Goal: Task Accomplishment & Management: Complete application form

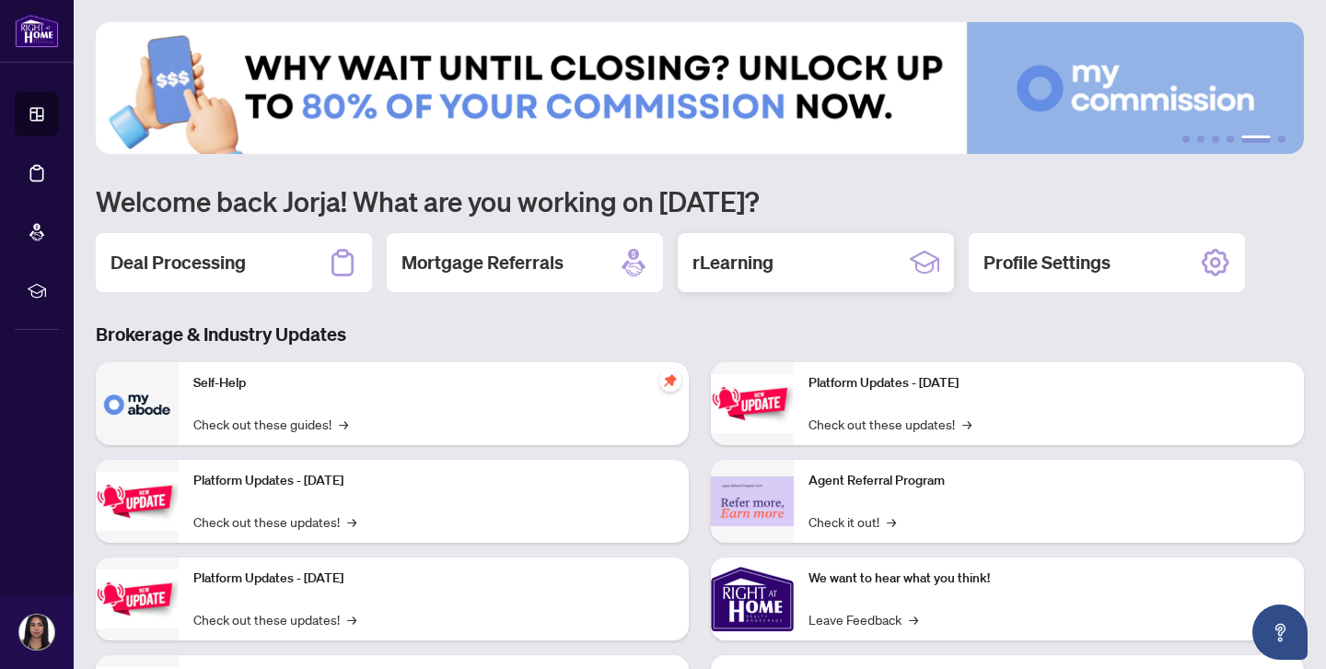
click at [767, 271] on h2 "rLearning" at bounding box center [732, 263] width 81 height 26
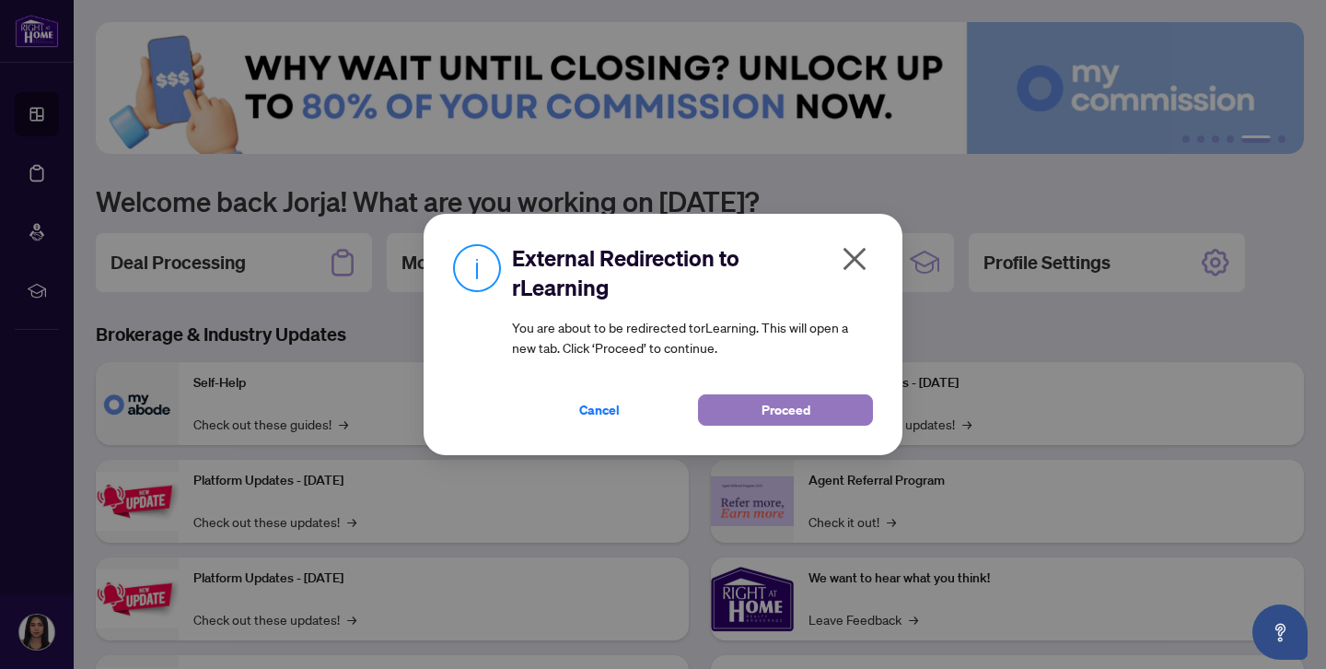
click at [766, 420] on span "Proceed" at bounding box center [786, 409] width 49 height 29
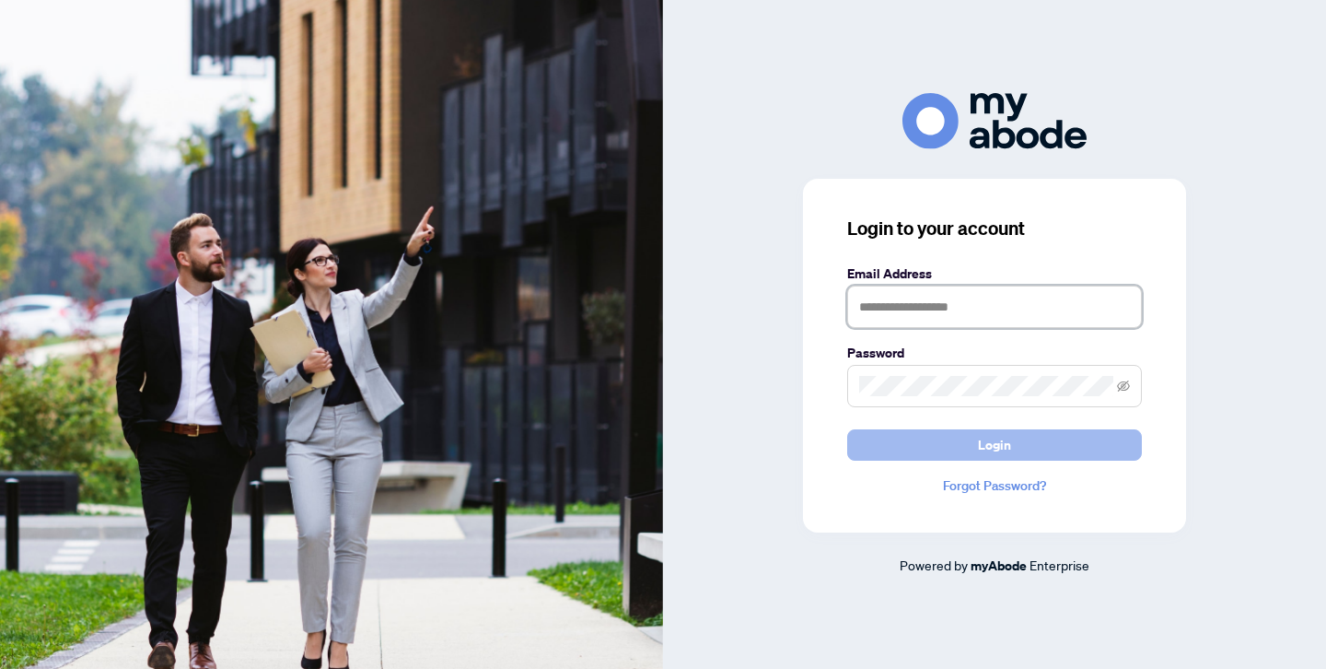
type input "**********"
click at [963, 434] on button "Login" at bounding box center [994, 444] width 295 height 31
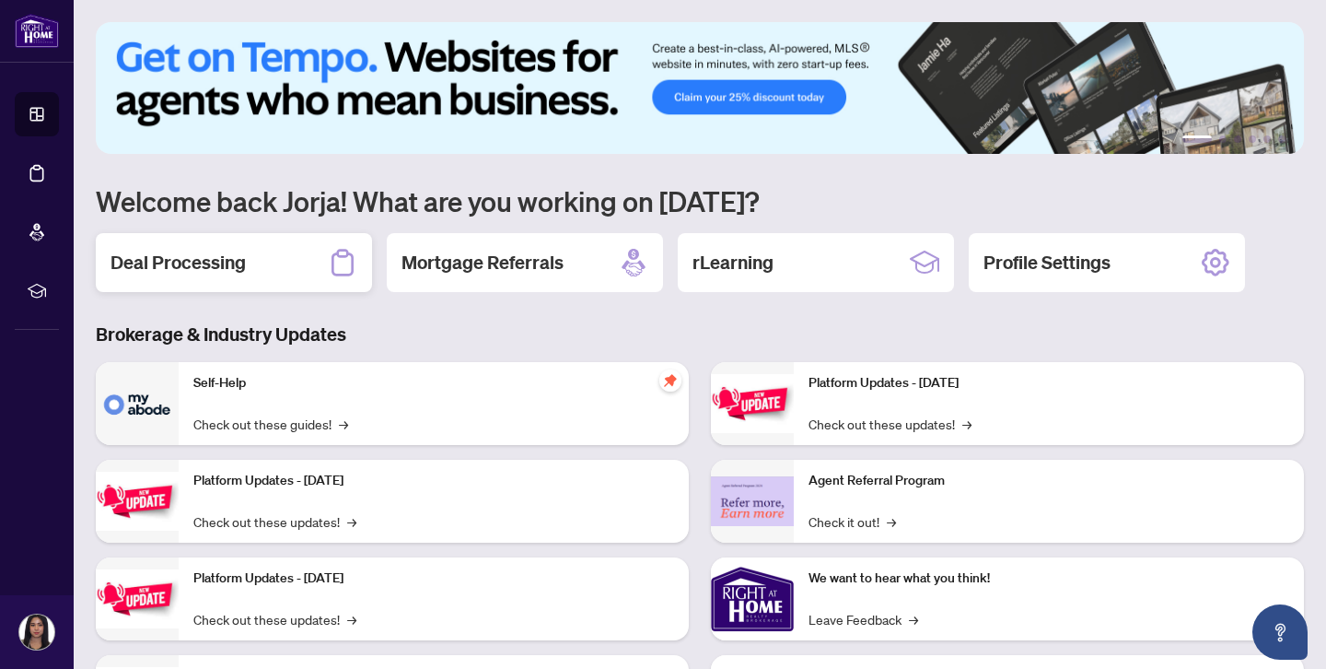
scroll to position [119, 0]
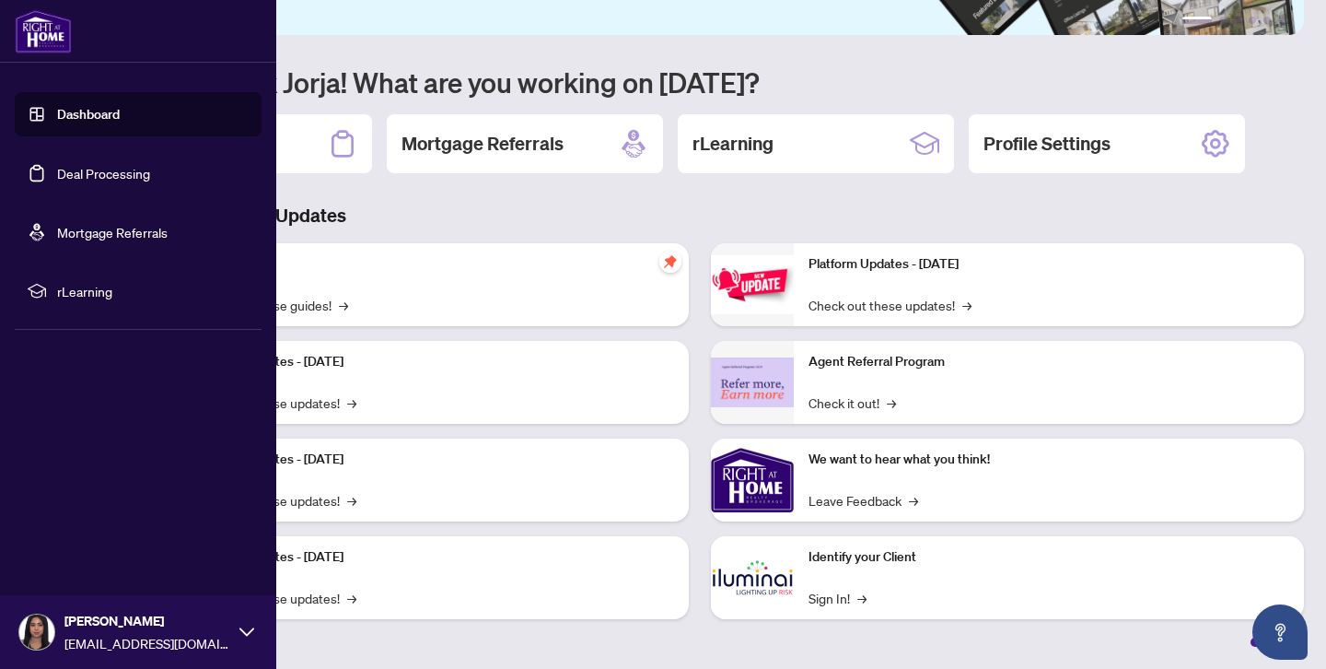
click at [147, 169] on link "Deal Processing" at bounding box center [103, 173] width 93 height 17
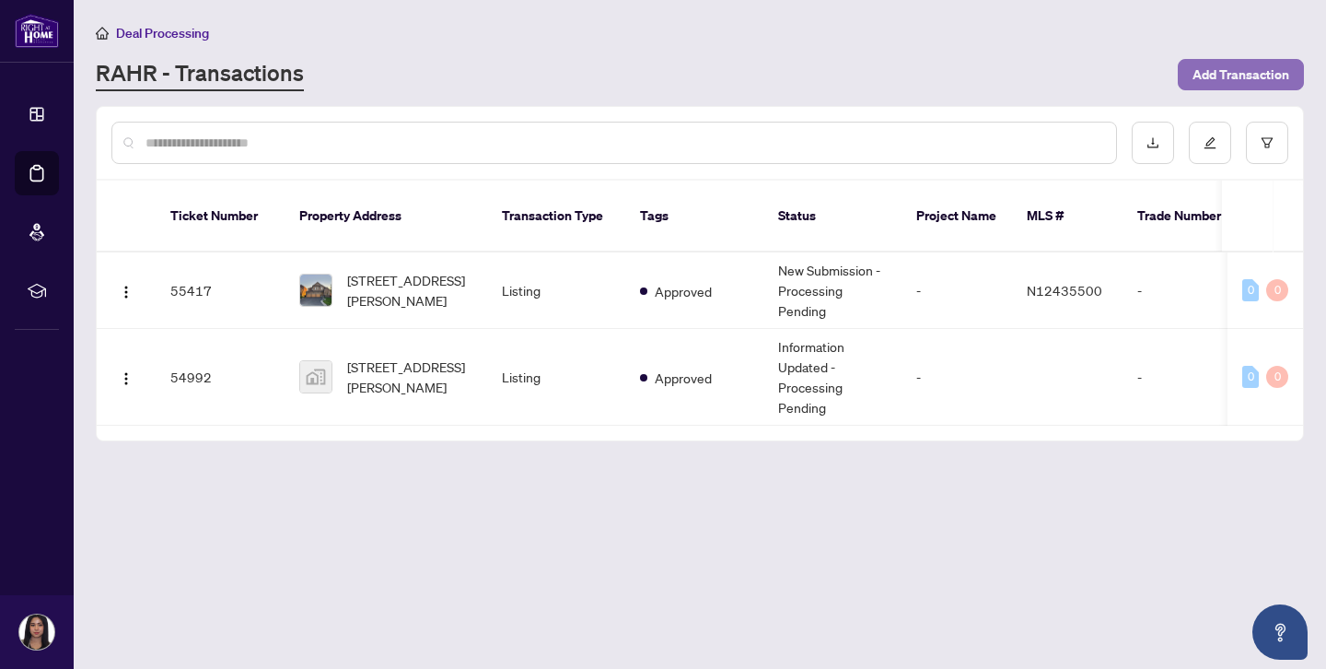
click at [1224, 72] on span "Add Transaction" at bounding box center [1240, 74] width 97 height 29
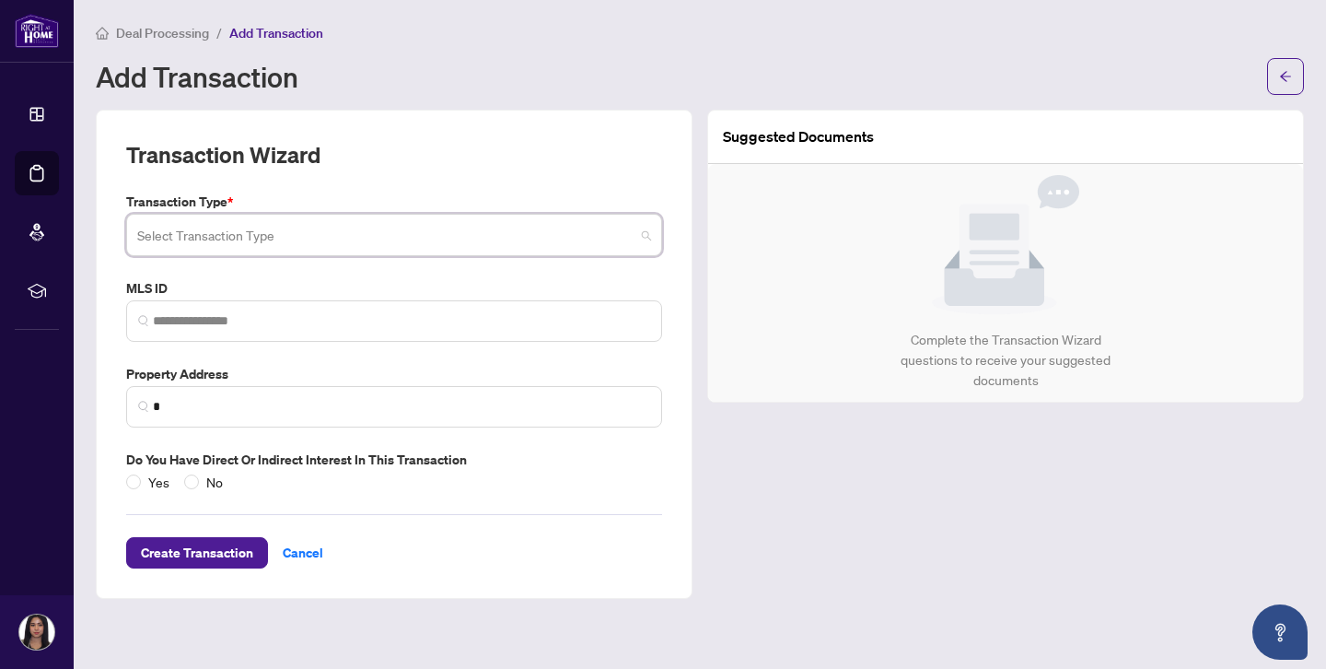
click at [611, 246] on input "search" at bounding box center [385, 237] width 497 height 41
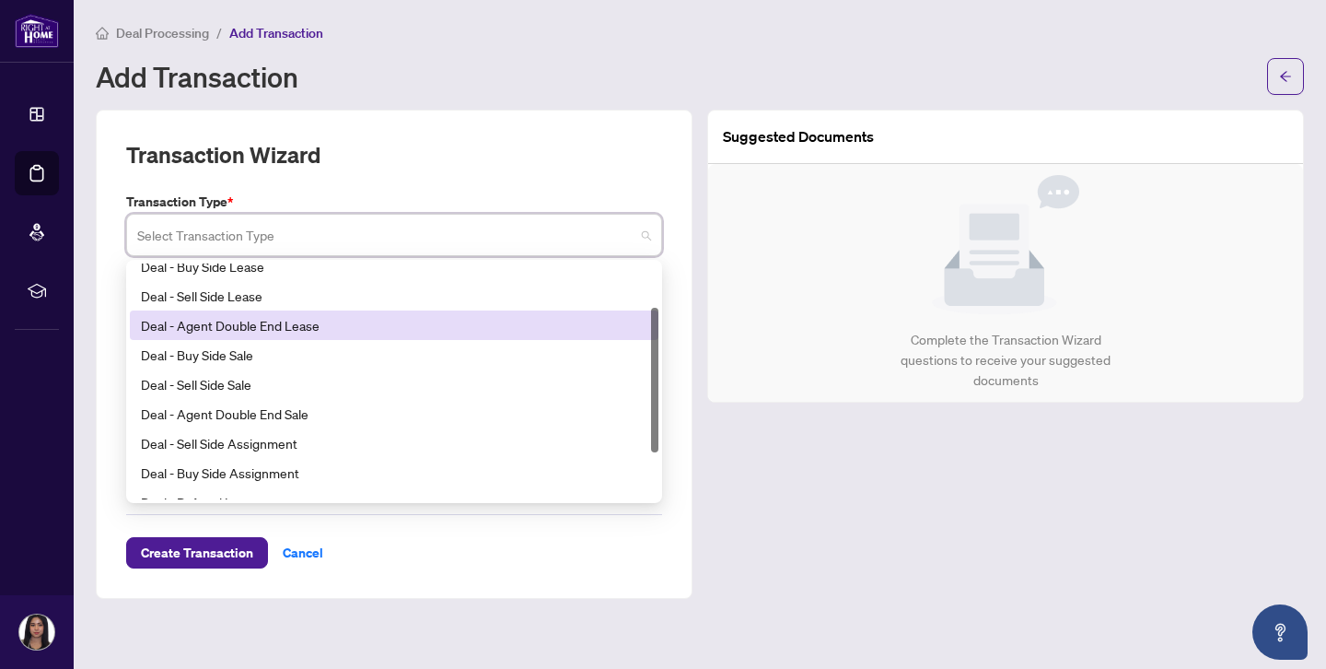
scroll to position [72, 0]
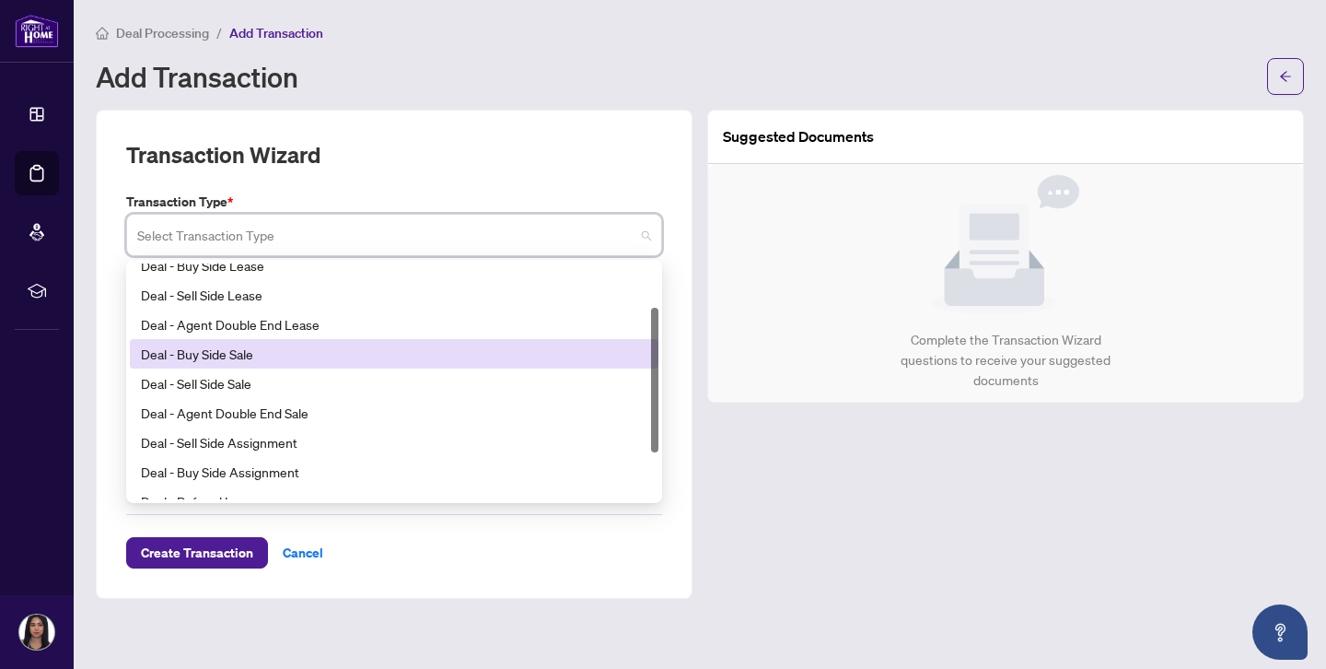
click at [329, 362] on div "Deal - Buy Side Sale" at bounding box center [394, 353] width 506 height 20
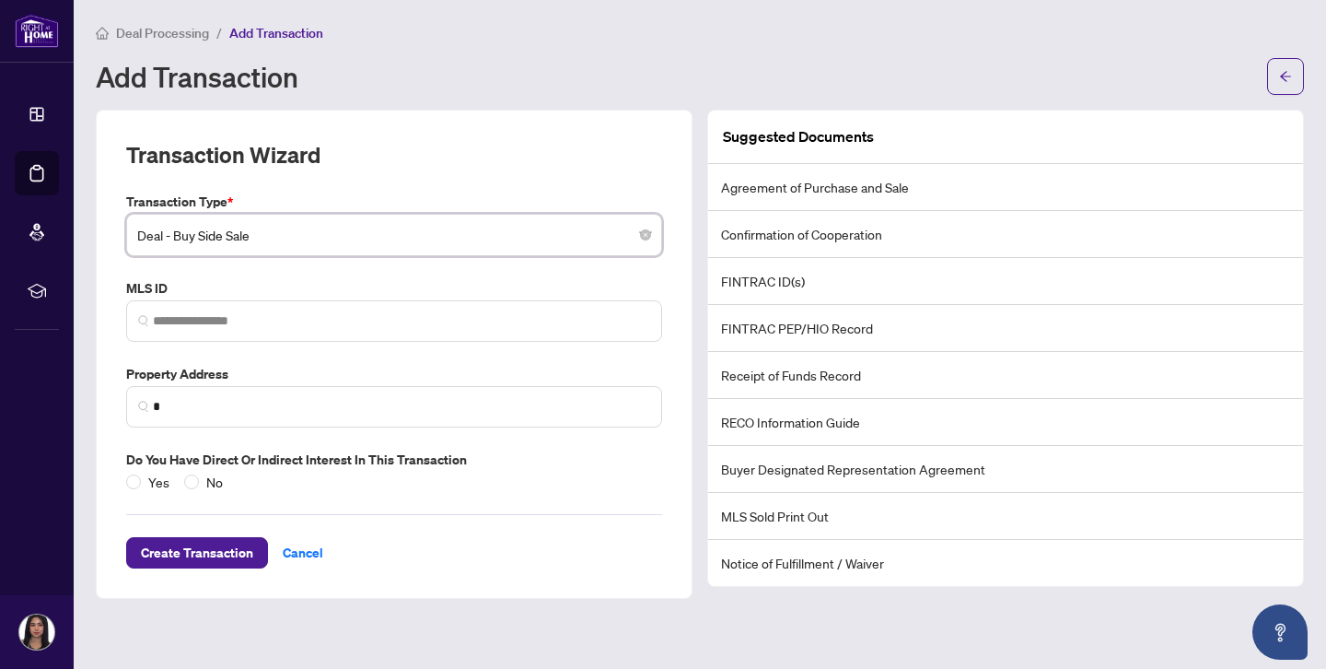
click at [492, 246] on span "Deal - Buy Side Sale" at bounding box center [394, 234] width 514 height 35
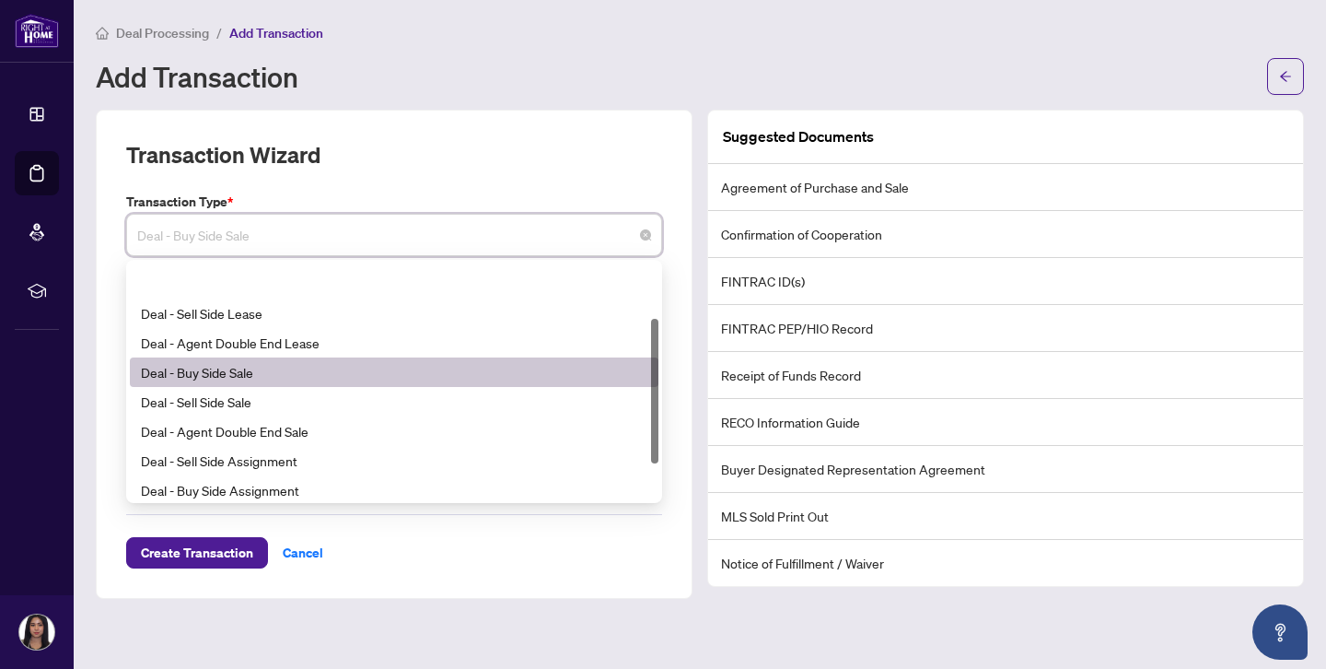
scroll to position [52, 0]
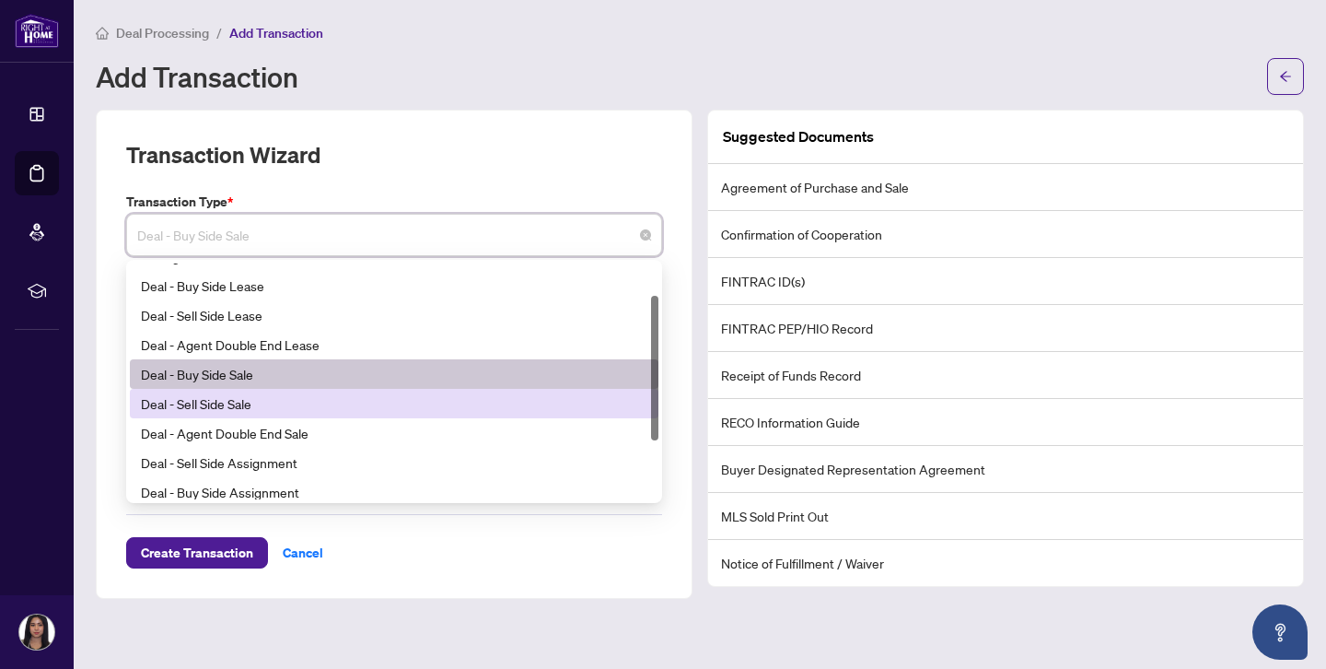
click at [461, 400] on div "Deal - Sell Side Sale" at bounding box center [394, 403] width 506 height 20
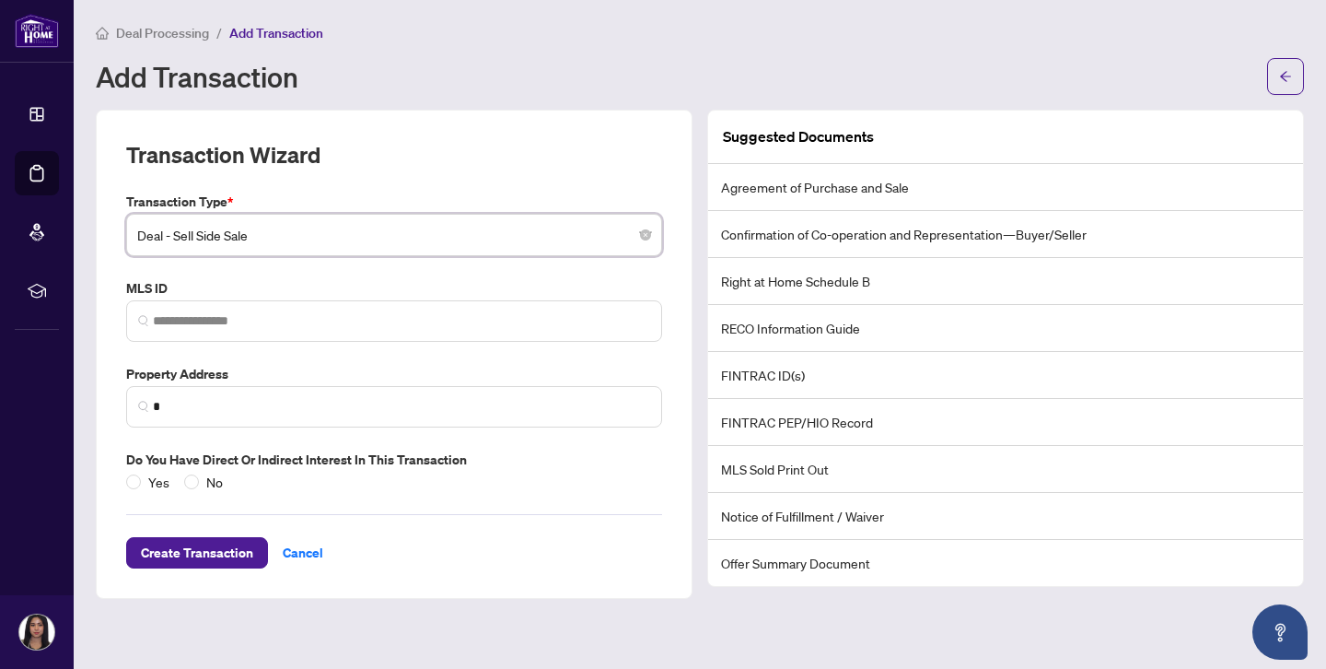
click at [440, 229] on span "Deal - Sell Side Sale" at bounding box center [394, 234] width 514 height 35
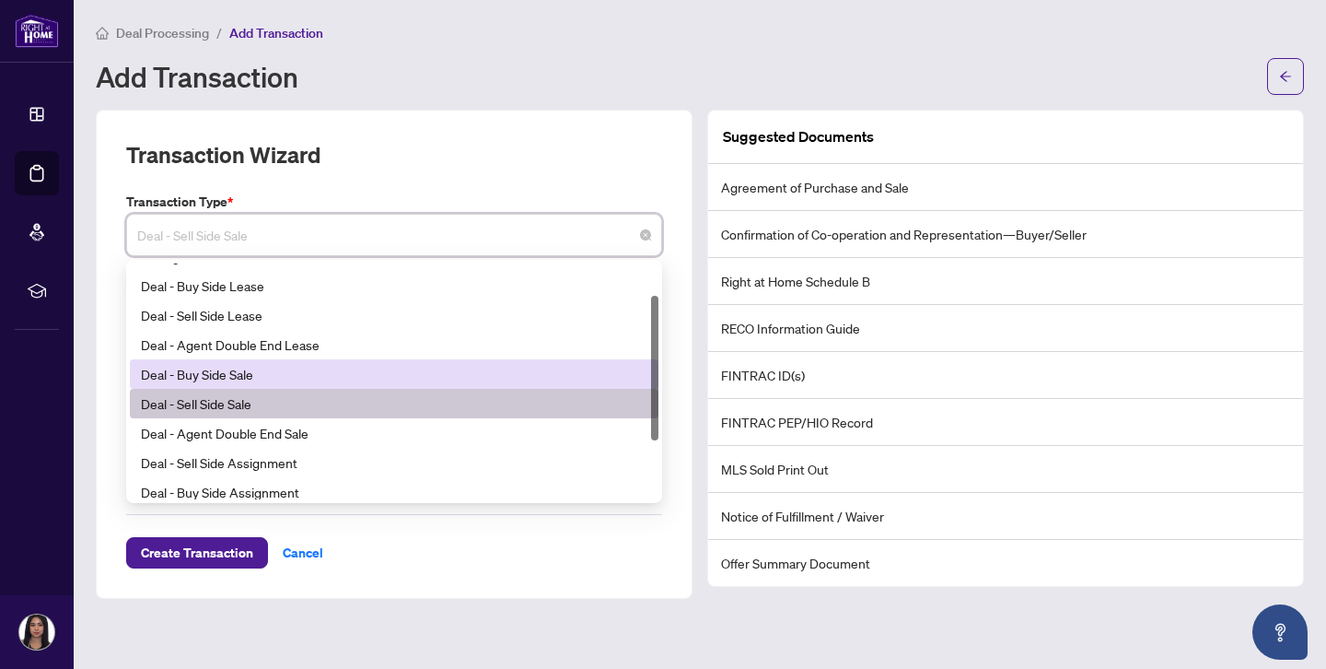
click at [401, 378] on div "Deal - Buy Side Sale" at bounding box center [394, 374] width 506 height 20
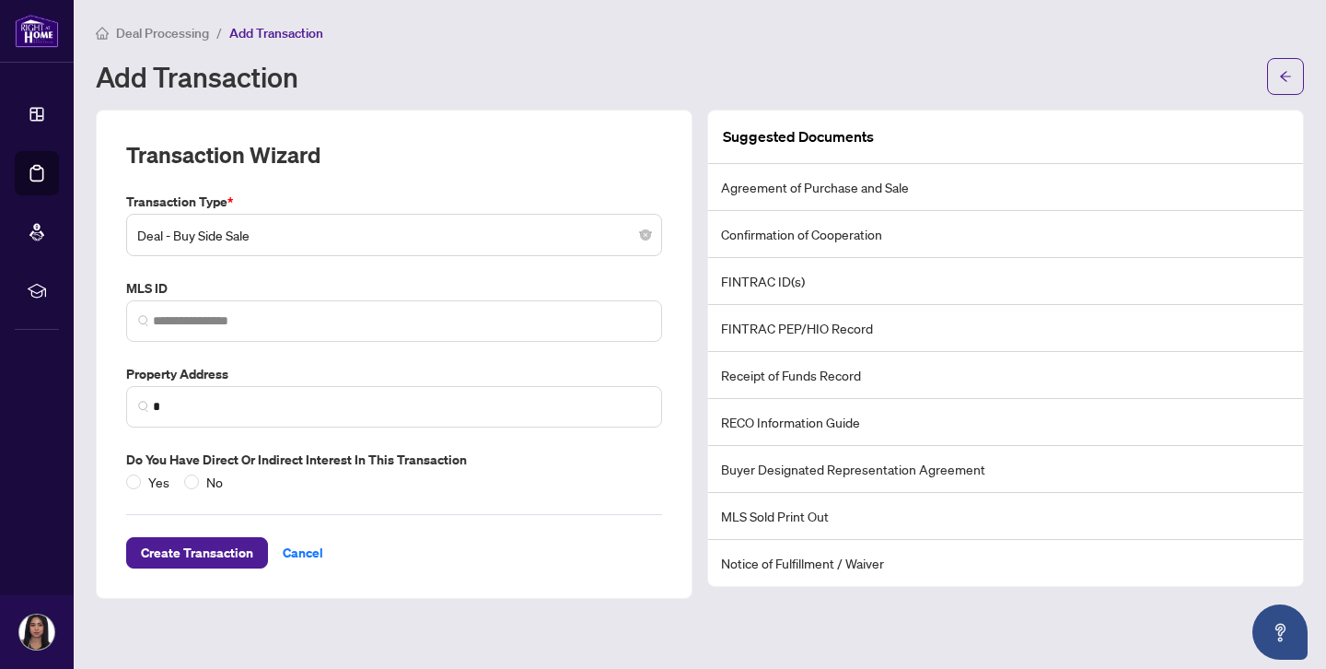
click at [772, 384] on li "Receipt of Funds Record" at bounding box center [1005, 375] width 595 height 47
click at [581, 233] on span "Deal - Buy Side Sale" at bounding box center [394, 234] width 514 height 35
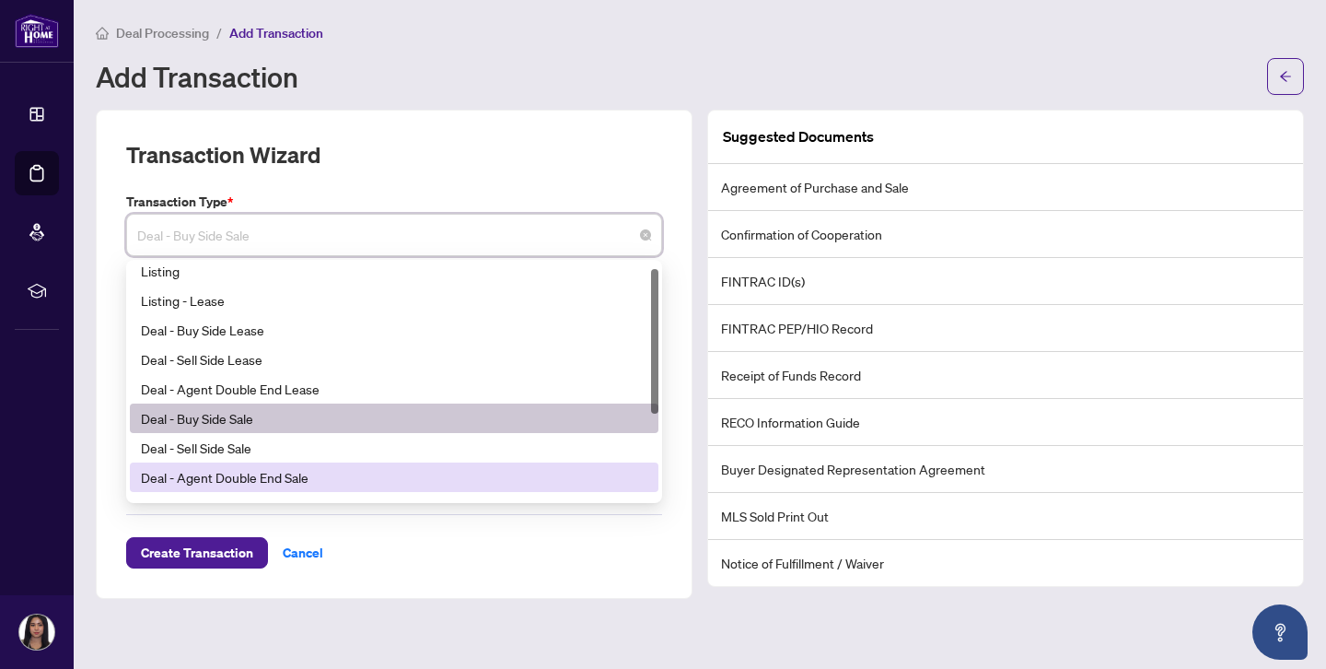
scroll to position [0, 0]
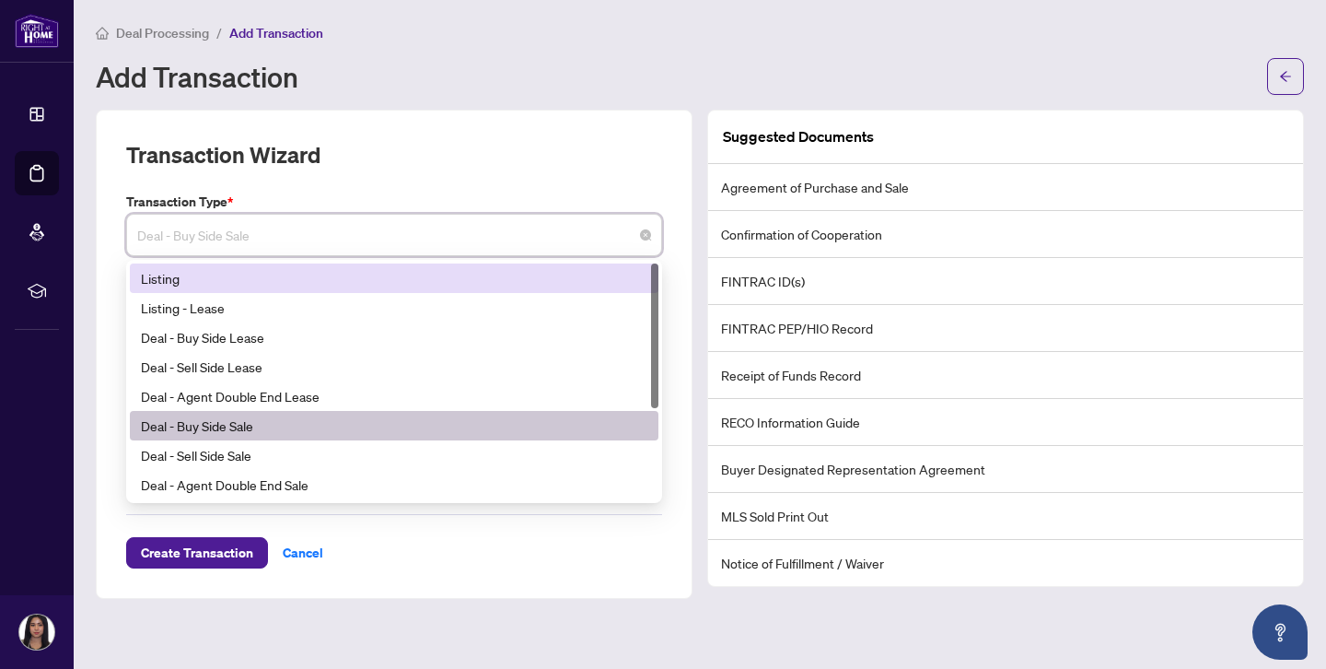
click at [592, 196] on label "Transaction Type *" at bounding box center [394, 202] width 536 height 20
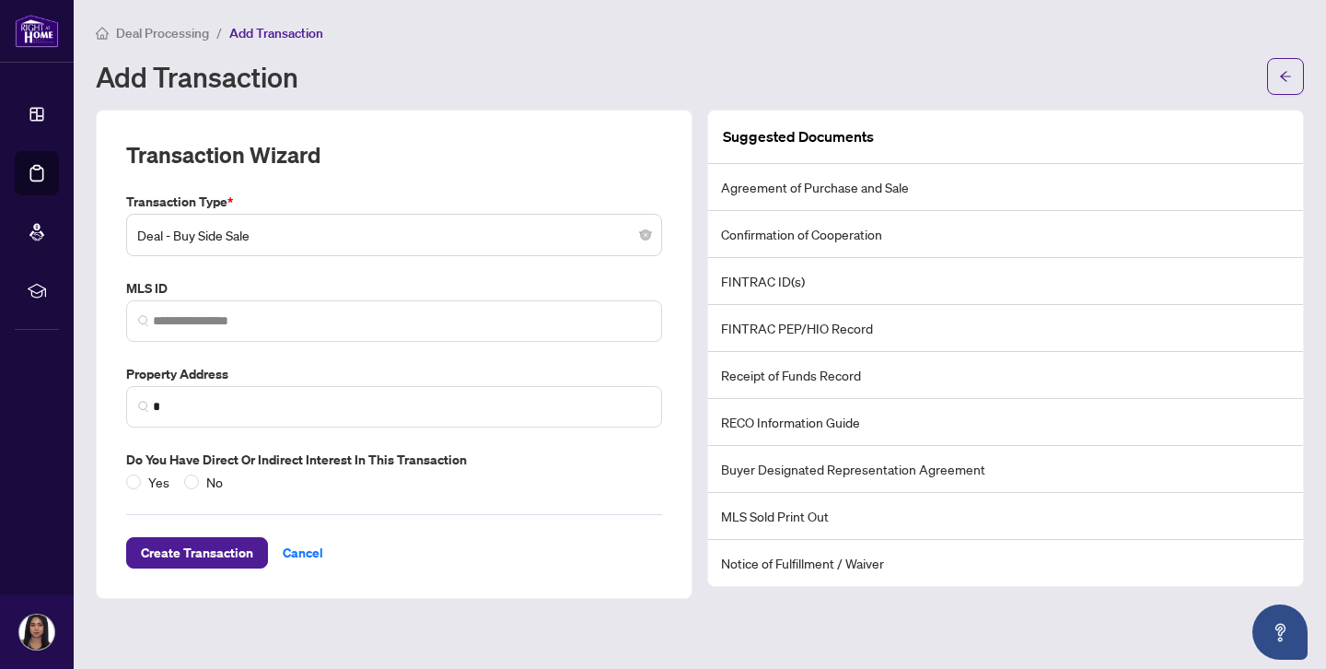
click at [787, 248] on li "Confirmation of Cooperation" at bounding box center [1005, 234] width 595 height 47
click at [1299, 76] on button "button" at bounding box center [1285, 76] width 37 height 37
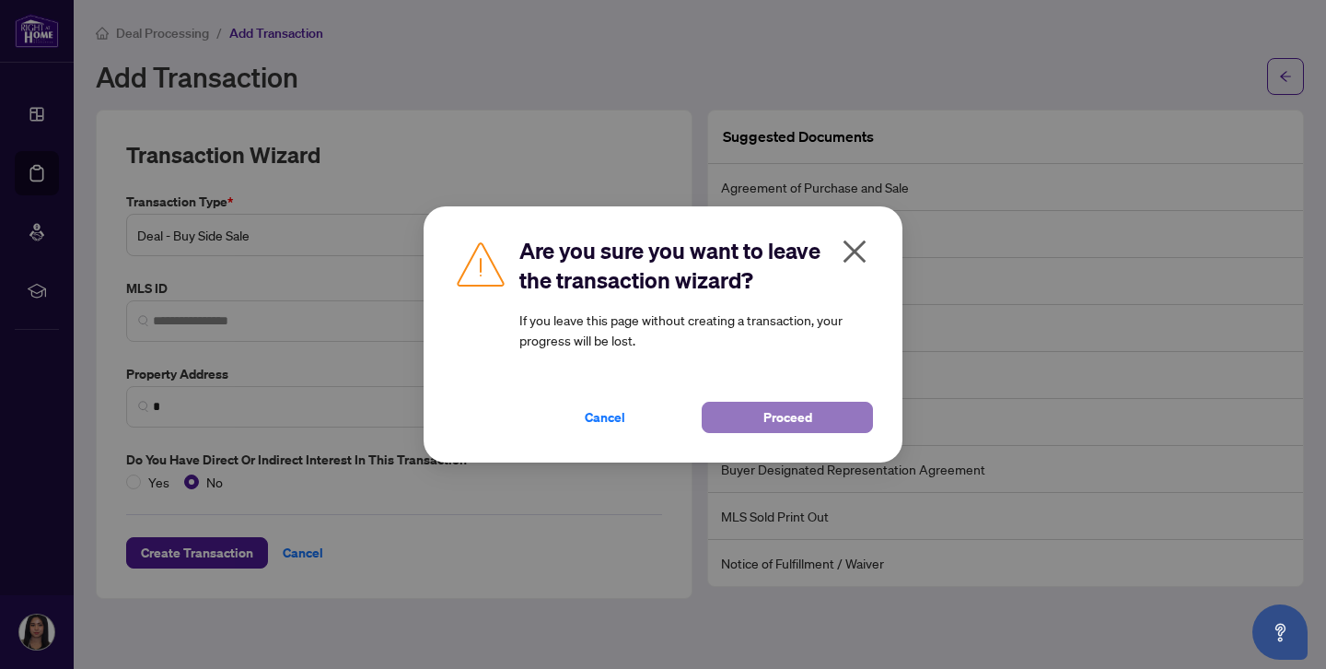
click at [774, 418] on span "Proceed" at bounding box center [787, 416] width 49 height 29
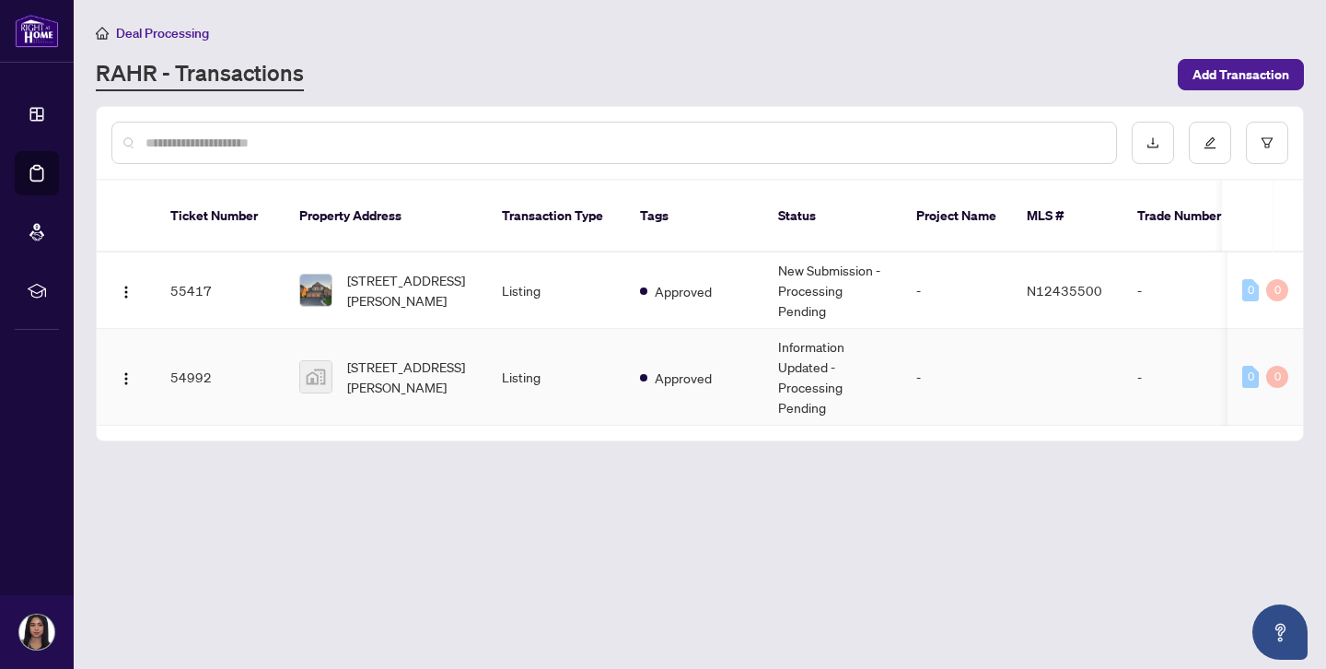
click at [797, 369] on td "Information Updated - Processing Pending" at bounding box center [832, 377] width 138 height 97
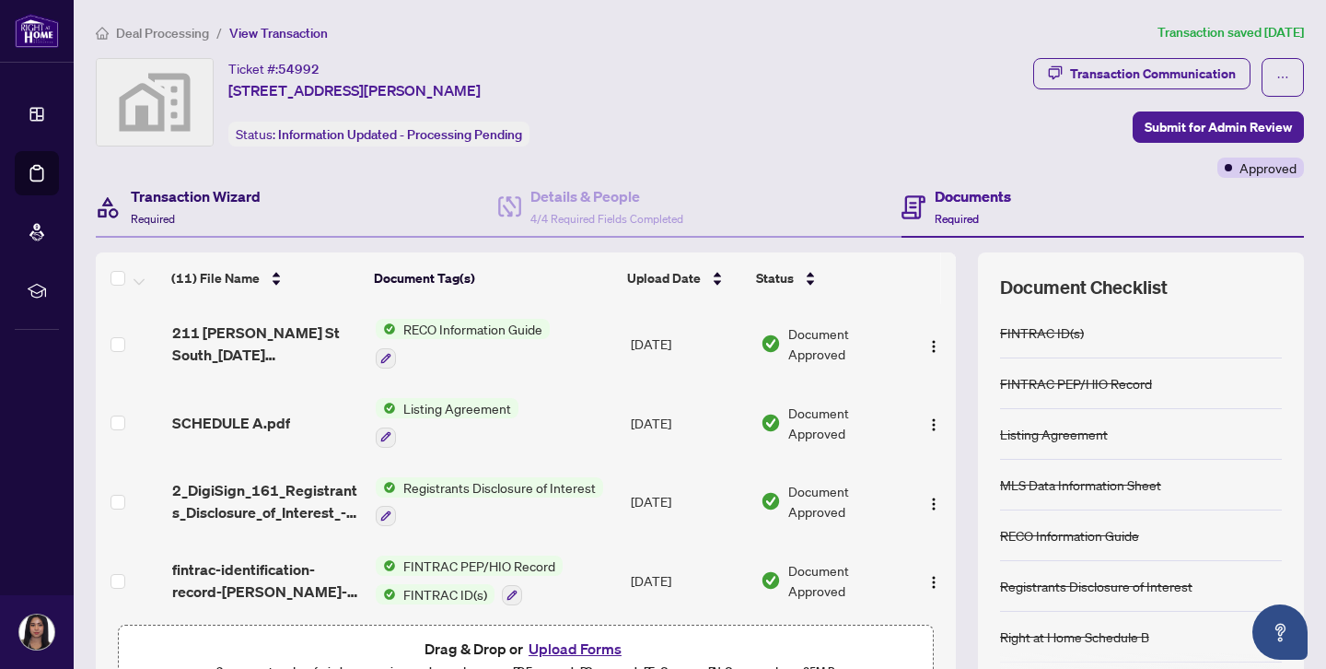
click at [203, 219] on div "Transaction Wizard Required" at bounding box center [196, 206] width 130 height 43
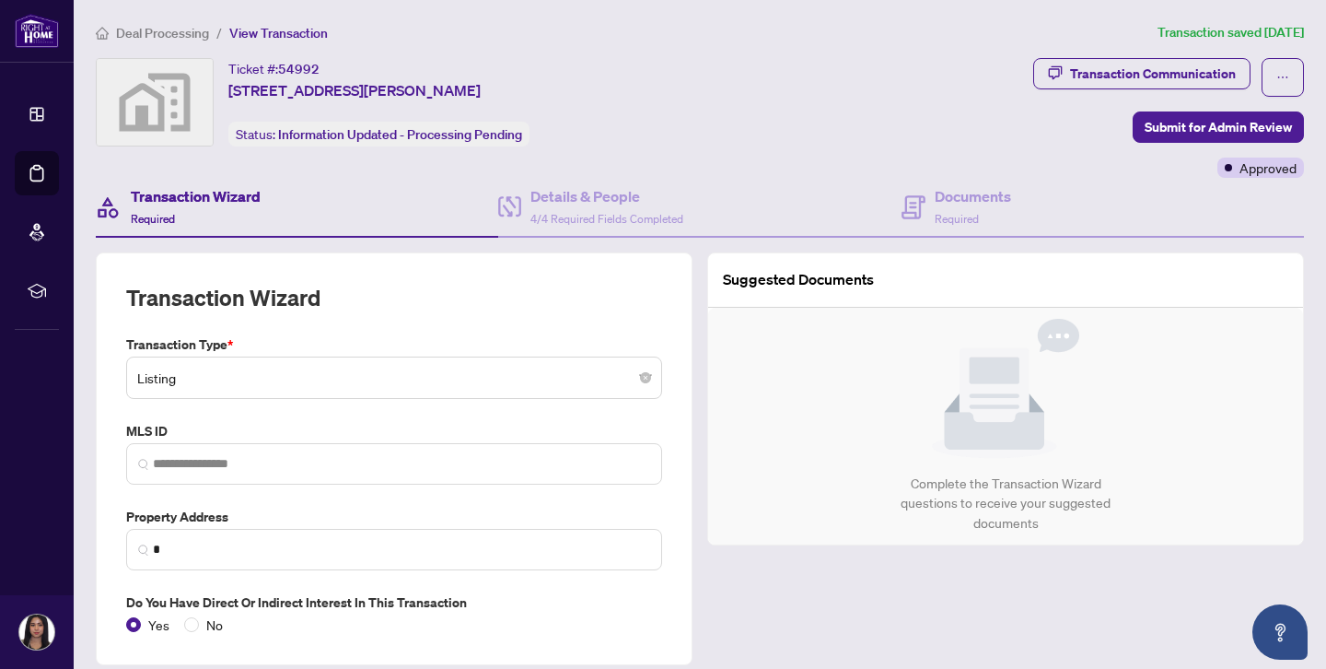
type input "**********"
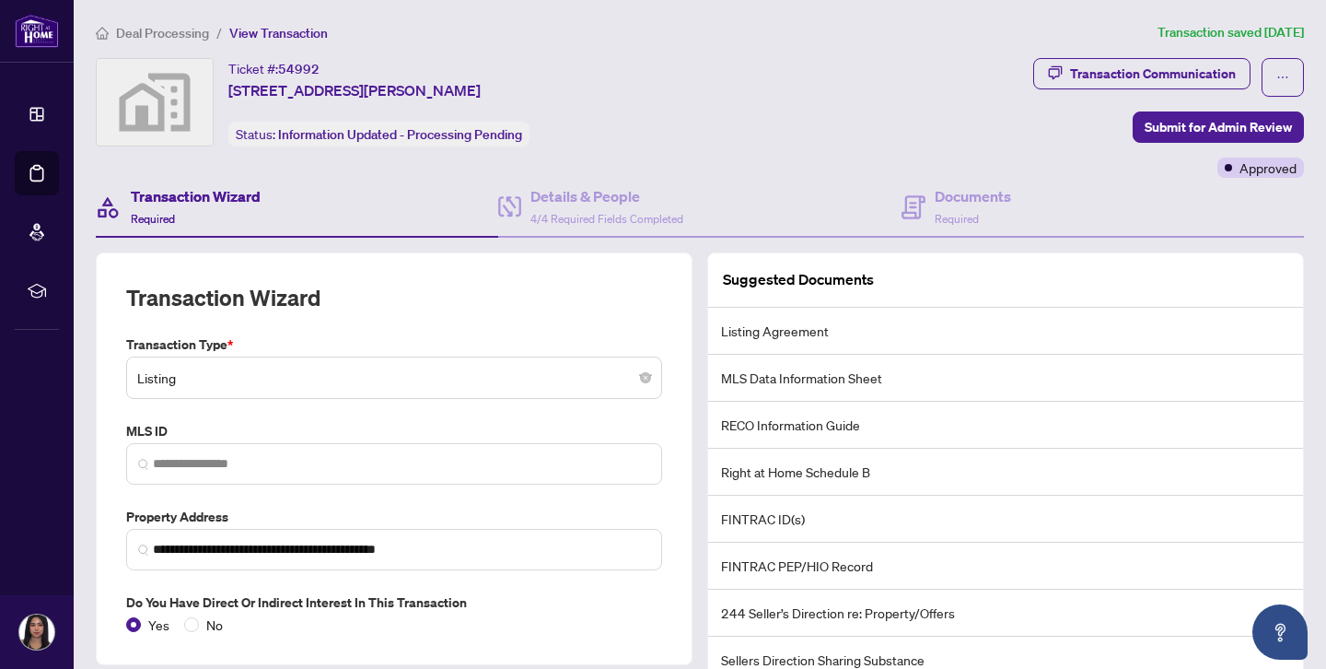
scroll to position [174, 0]
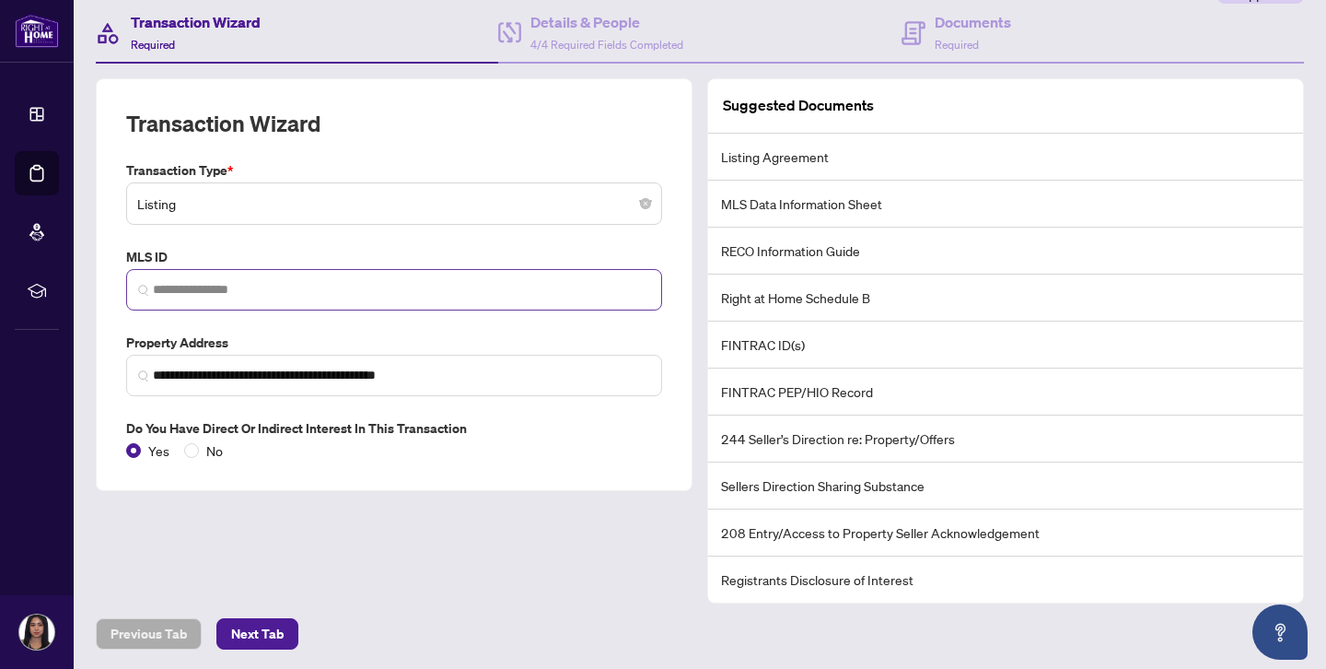
click at [359, 274] on span at bounding box center [394, 289] width 536 height 41
paste input "*********"
type input "*********"
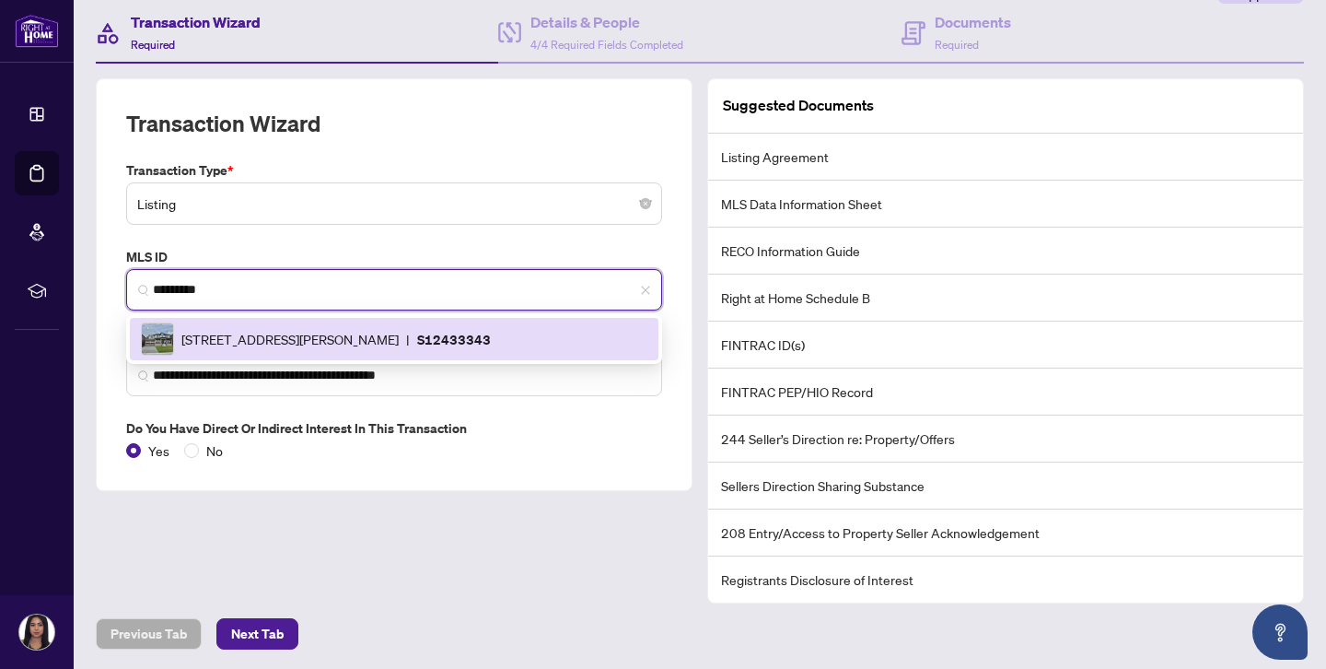
click at [401, 325] on div "[STREET_ADDRESS][PERSON_NAME] | S12433343" at bounding box center [394, 338] width 506 height 33
type input "**********"
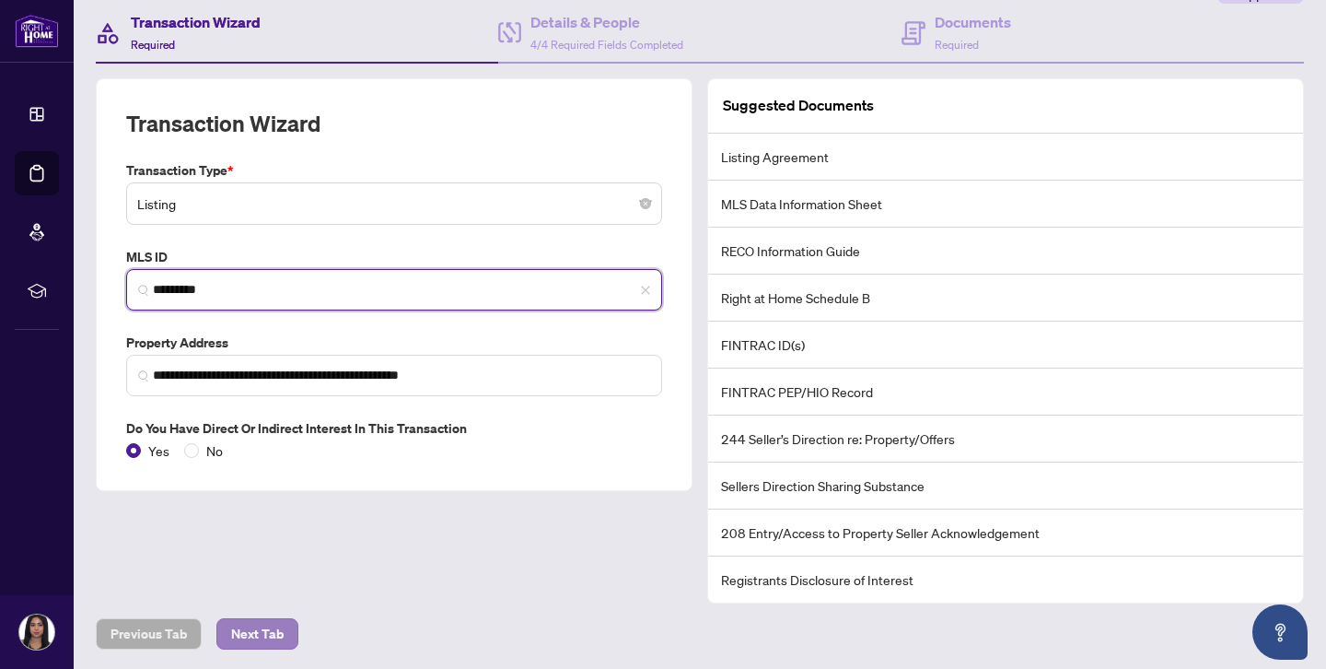
type input "*********"
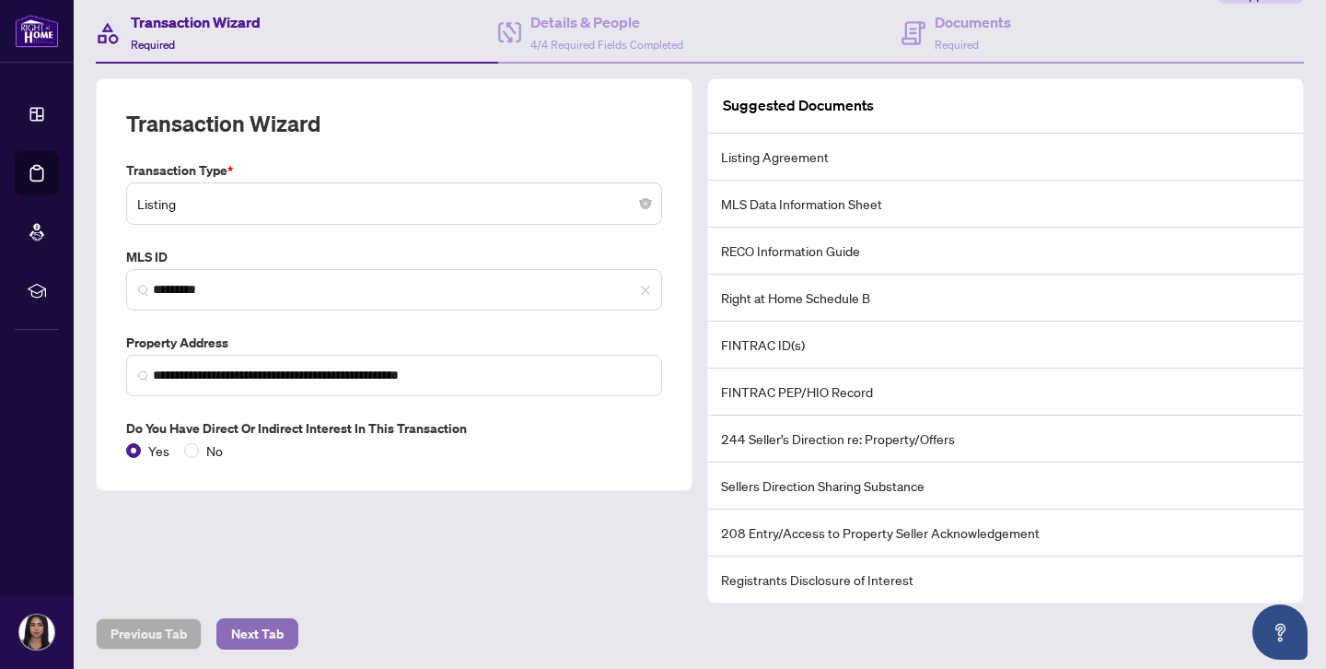
click at [290, 634] on button "Next Tab" at bounding box center [257, 633] width 82 height 31
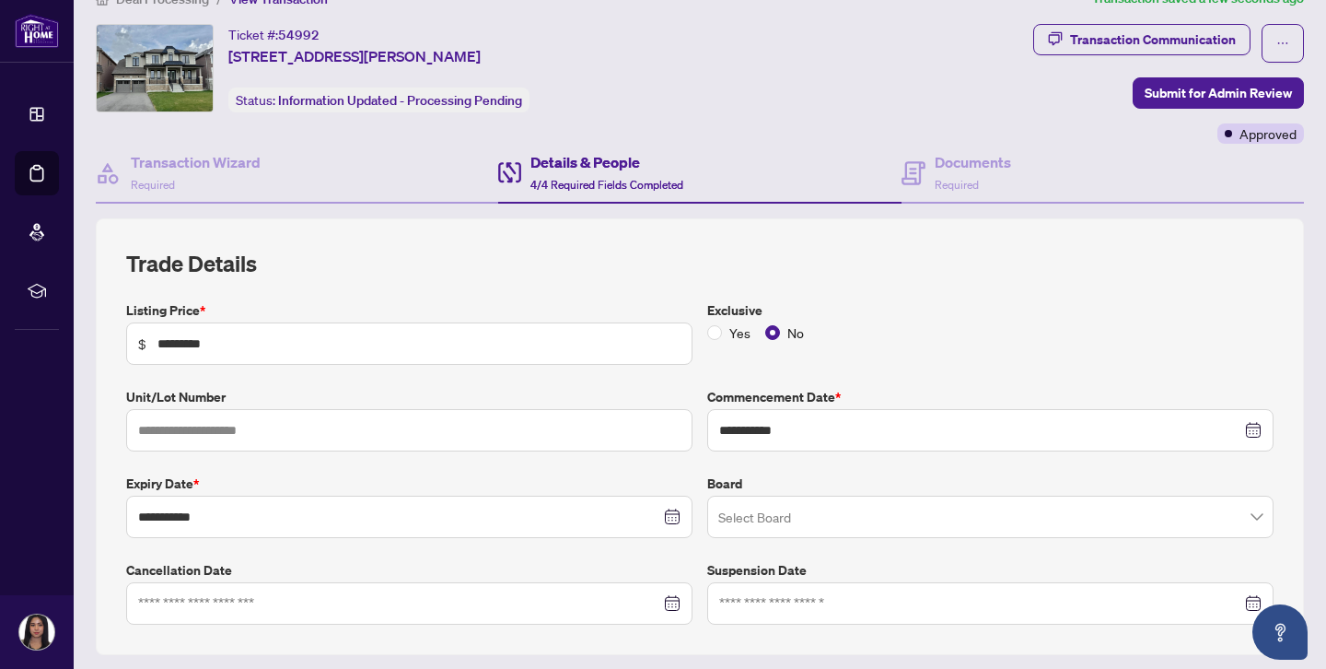
scroll to position [17, 0]
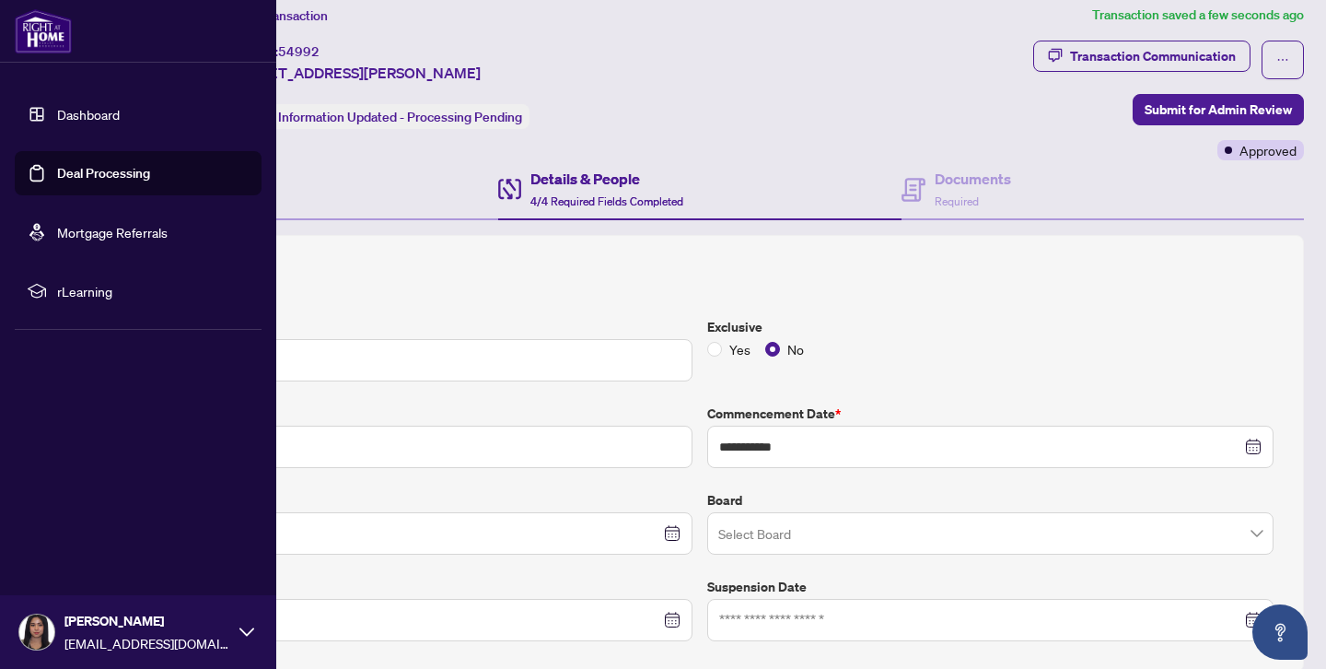
click at [74, 172] on link "Deal Processing" at bounding box center [103, 173] width 93 height 17
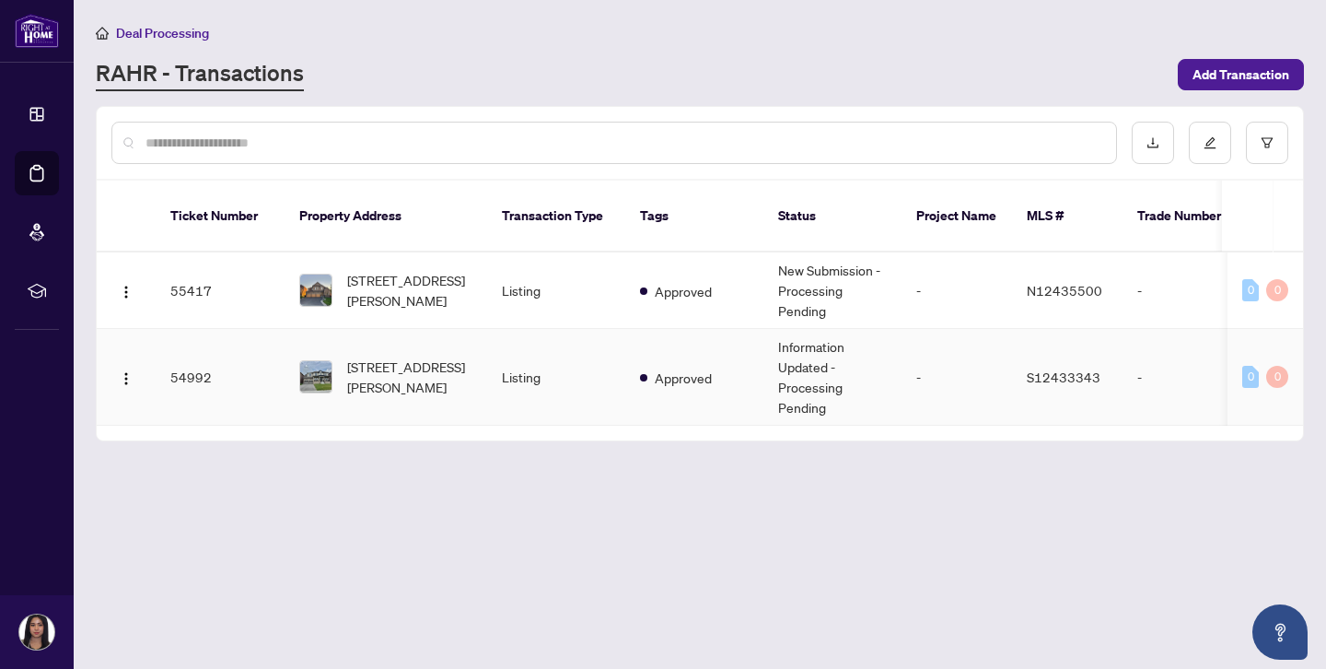
click at [465, 381] on td "[STREET_ADDRESS][PERSON_NAME]" at bounding box center [386, 377] width 203 height 97
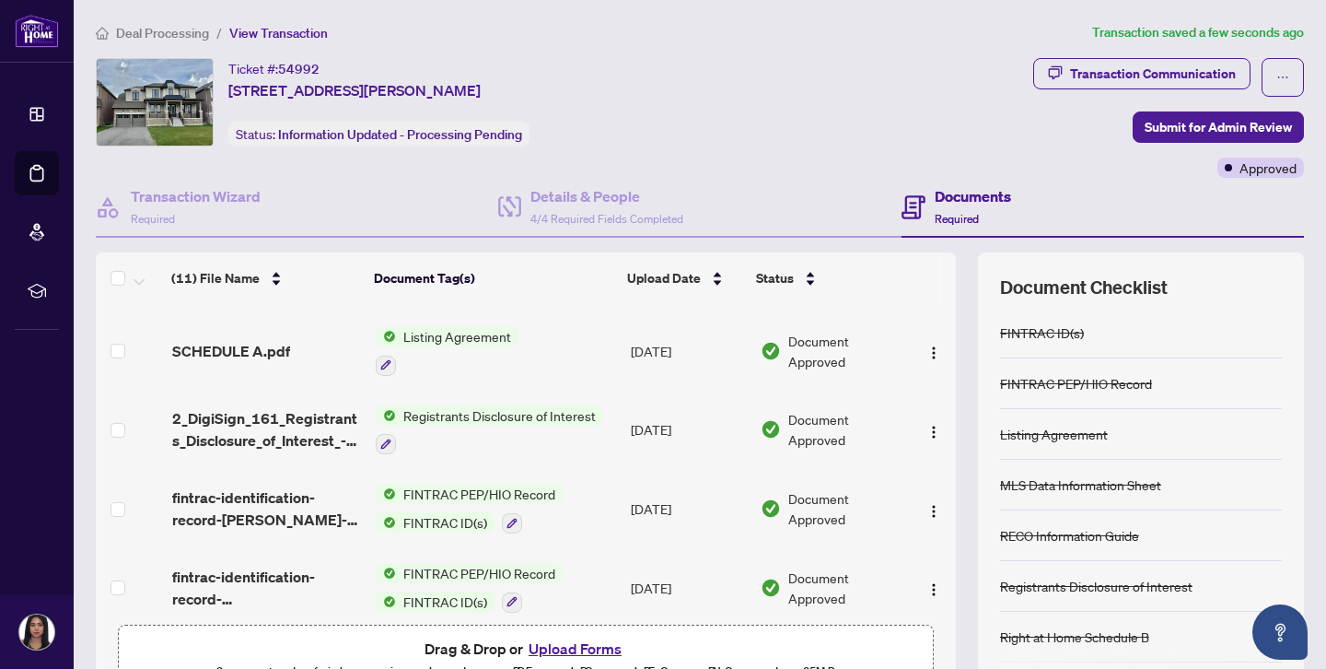
scroll to position [58, 0]
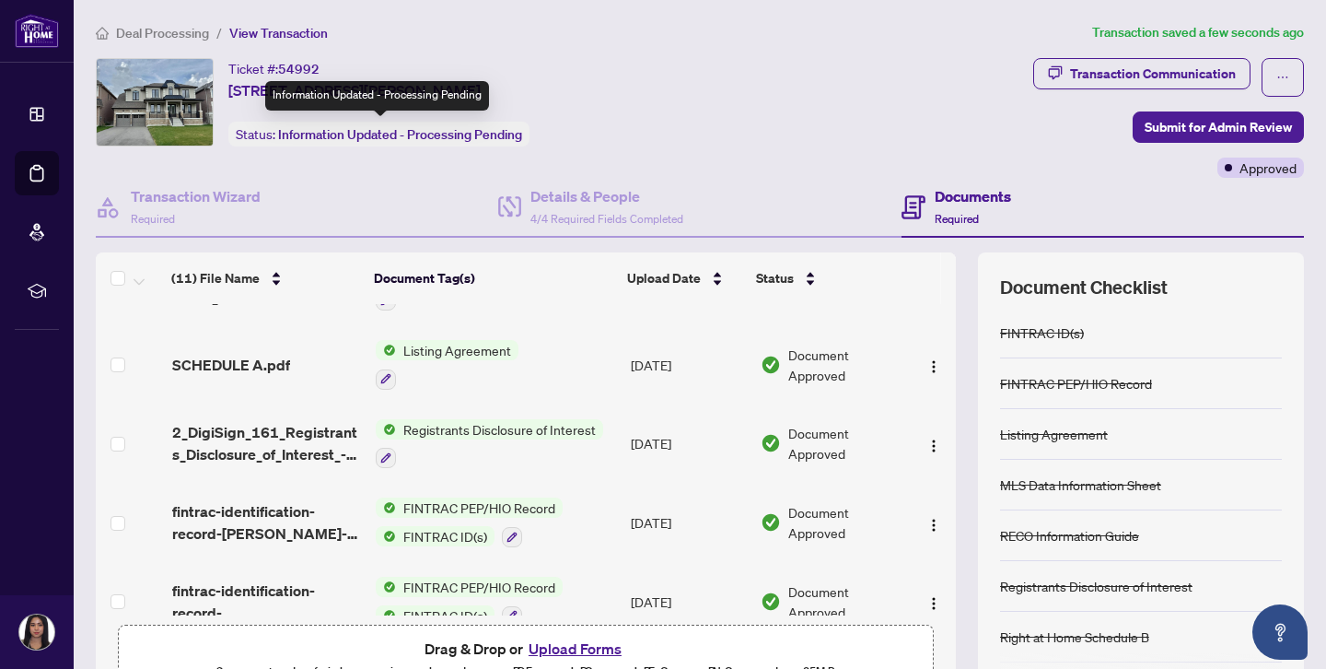
click at [392, 128] on span "Information Updated - Processing Pending" at bounding box center [400, 134] width 244 height 17
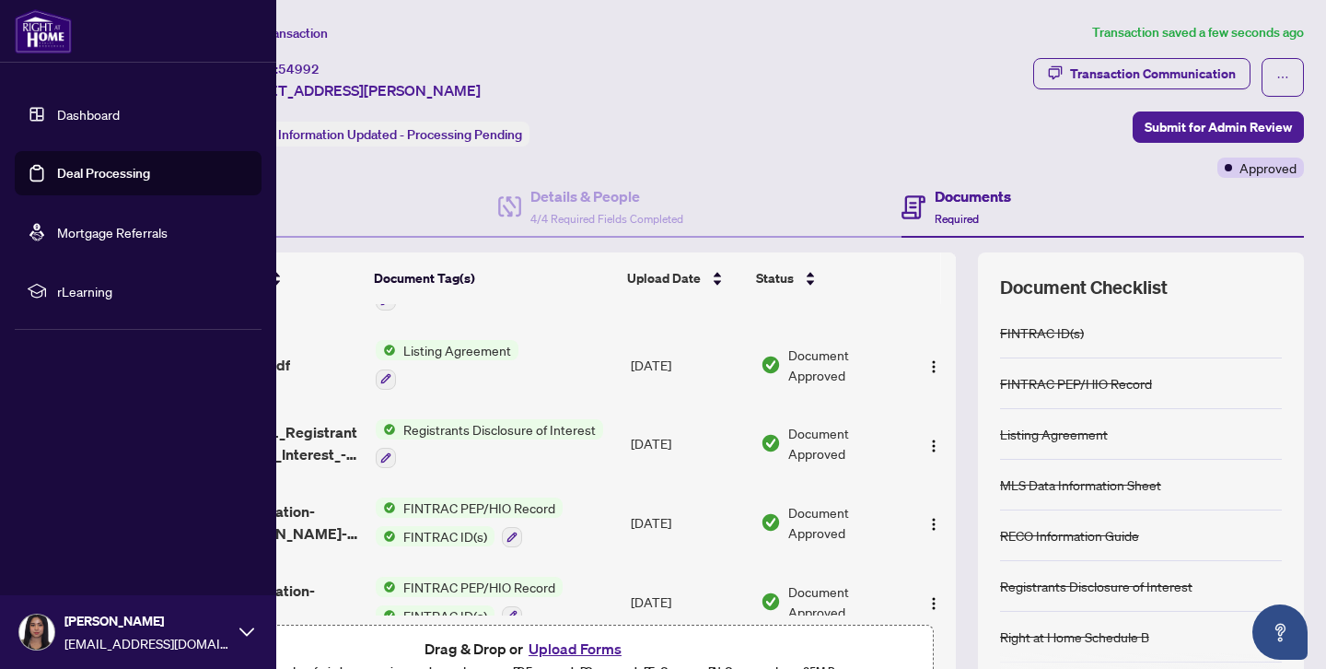
click at [57, 174] on link "Deal Processing" at bounding box center [103, 173] width 93 height 17
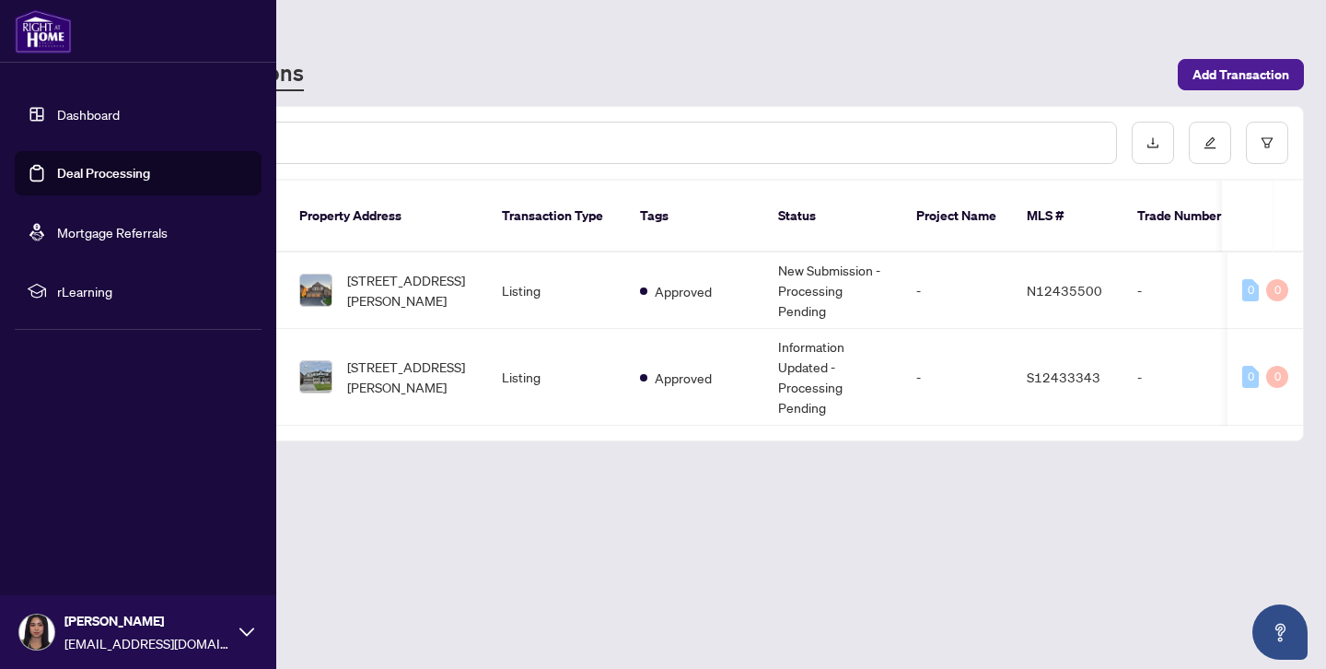
click at [120, 118] on link "Dashboard" at bounding box center [88, 114] width 63 height 17
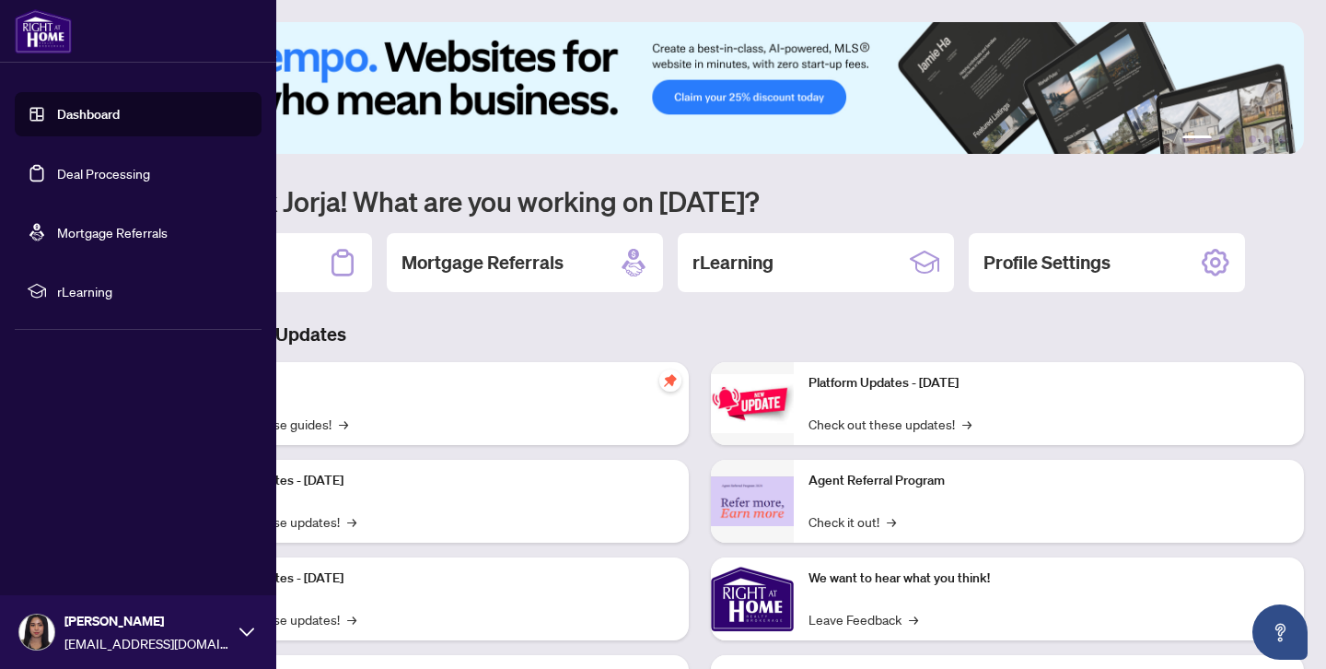
click at [109, 165] on link "Deal Processing" at bounding box center [103, 173] width 93 height 17
